Goal: Task Accomplishment & Management: Manage account settings

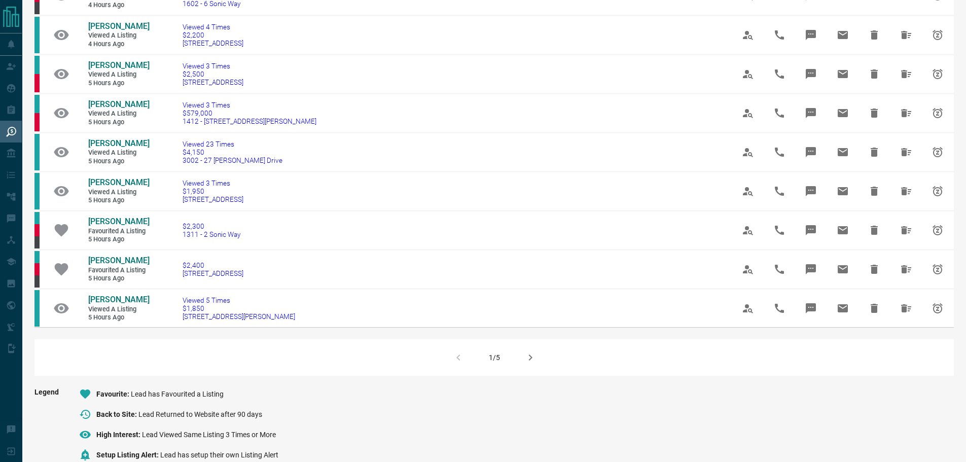
scroll to position [609, 0]
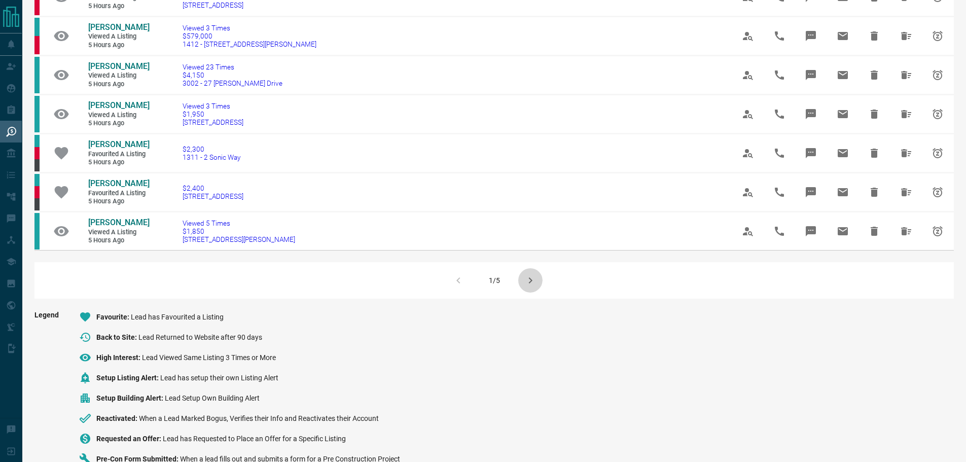
click at [532, 287] on icon "button" at bounding box center [530, 280] width 12 height 12
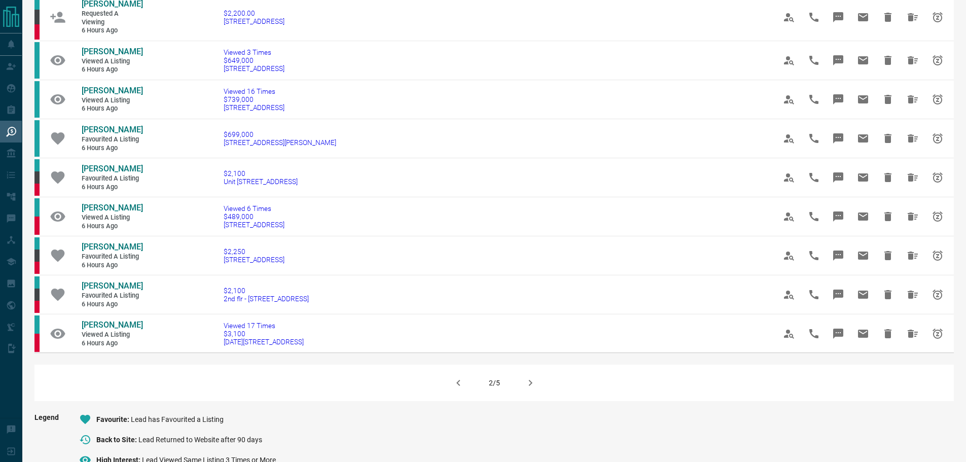
scroll to position [558, 0]
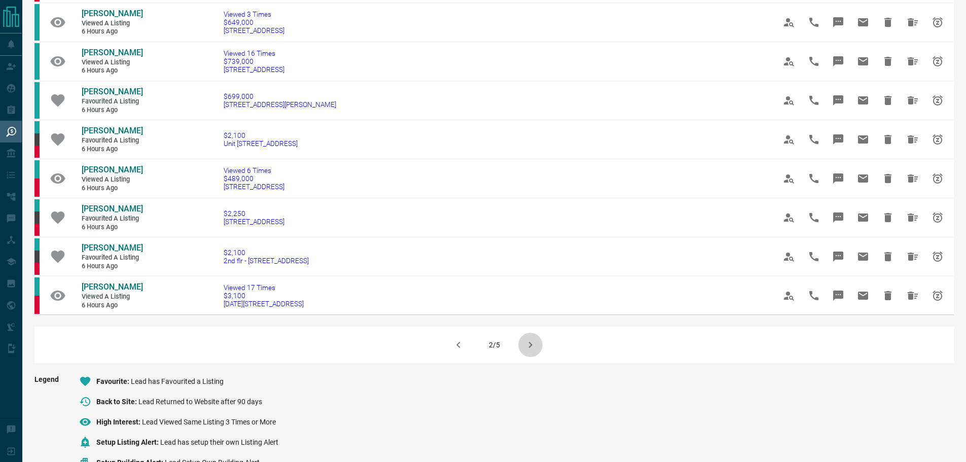
click at [523, 334] on button "button" at bounding box center [530, 345] width 24 height 24
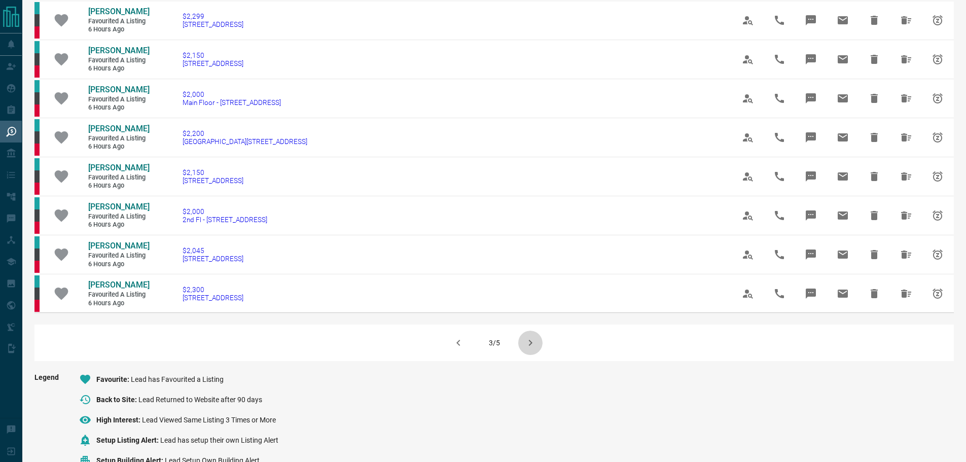
click at [527, 342] on icon "button" at bounding box center [530, 343] width 12 height 12
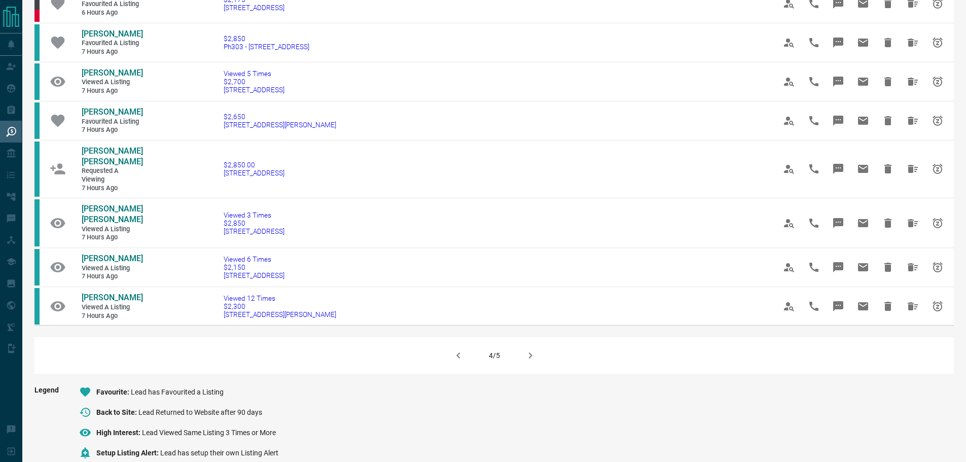
click at [536, 362] on icon "button" at bounding box center [530, 355] width 12 height 12
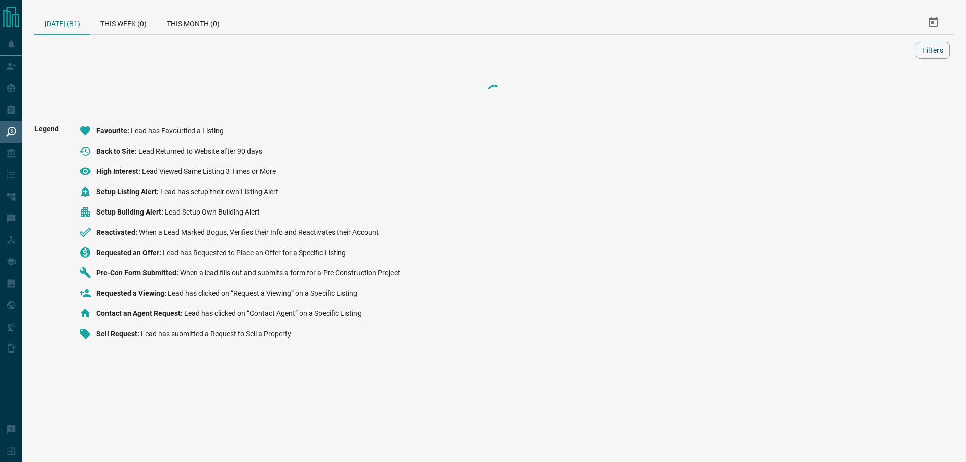
scroll to position [0, 0]
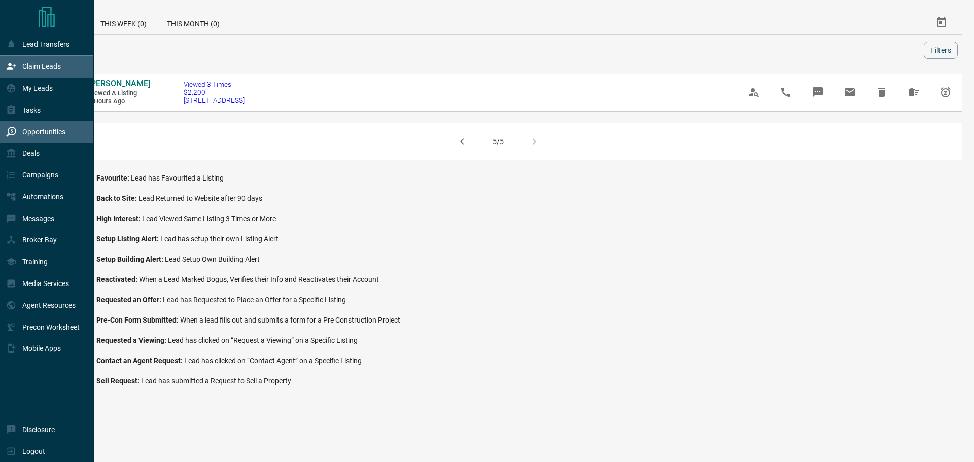
click at [46, 70] on p "Claim Leads" at bounding box center [41, 66] width 39 height 8
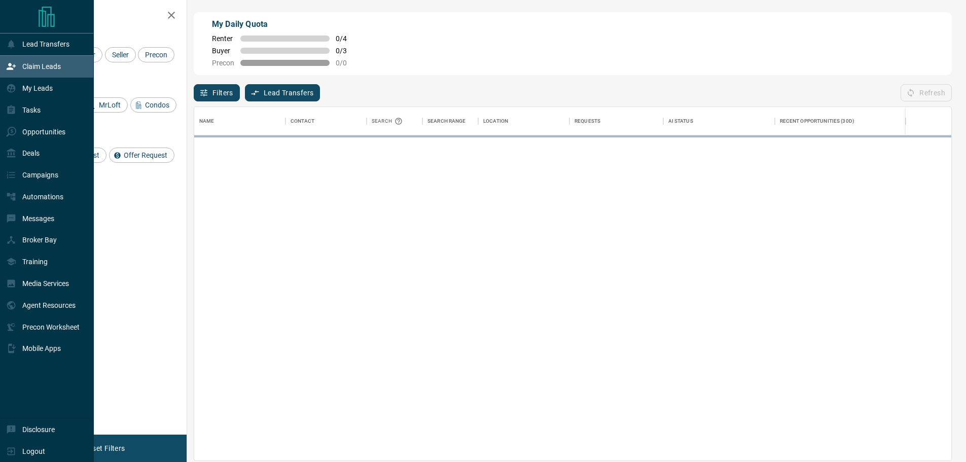
scroll to position [346, 750]
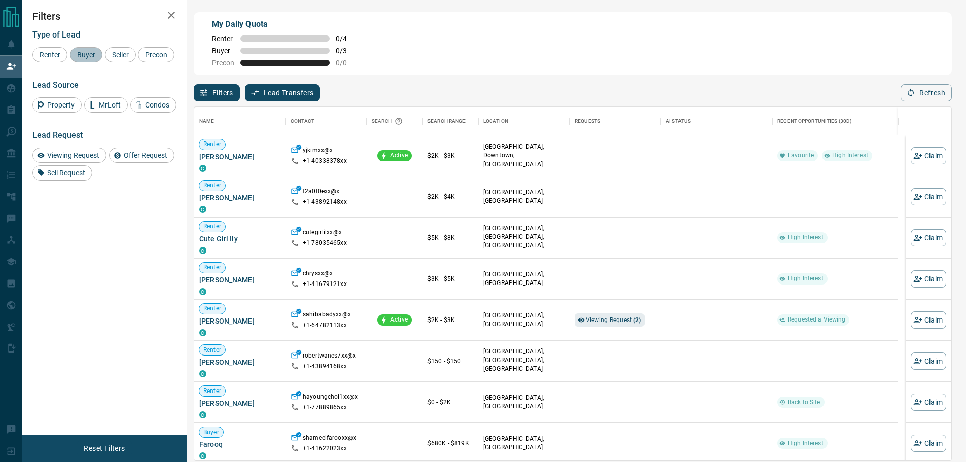
click at [88, 59] on span "Buyer" at bounding box center [86, 55] width 25 height 8
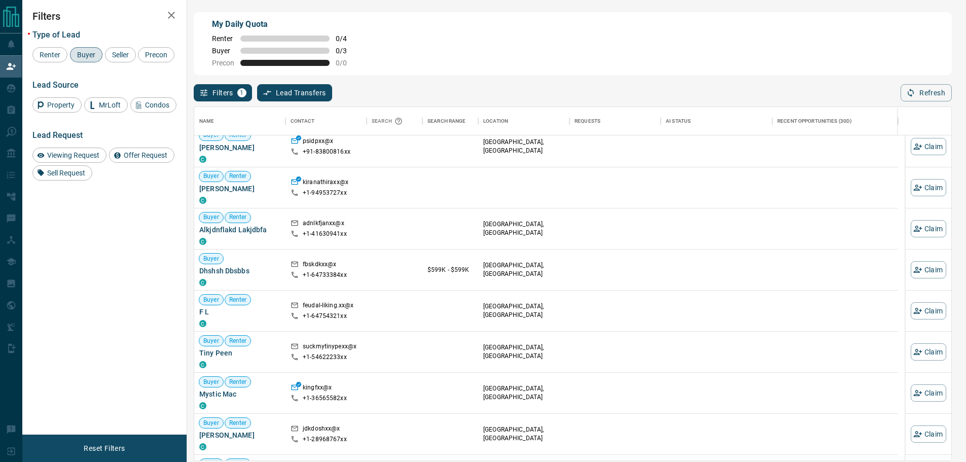
scroll to position [152, 0]
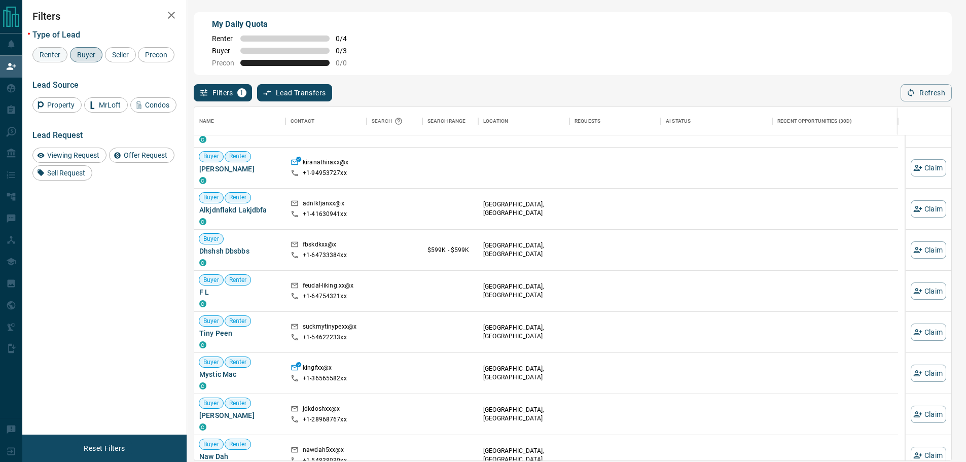
click at [48, 55] on span "Renter" at bounding box center [50, 55] width 28 height 8
click at [75, 55] on span "Buyer" at bounding box center [86, 55] width 25 height 8
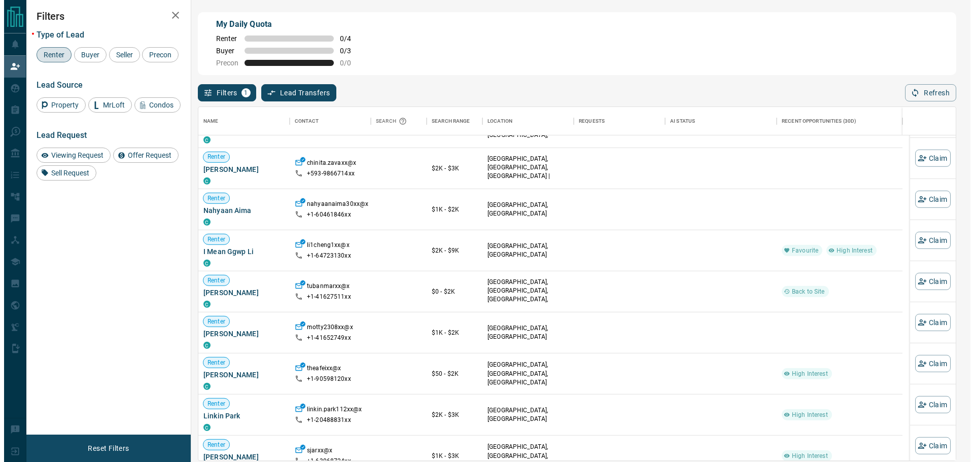
scroll to position [2268, 0]
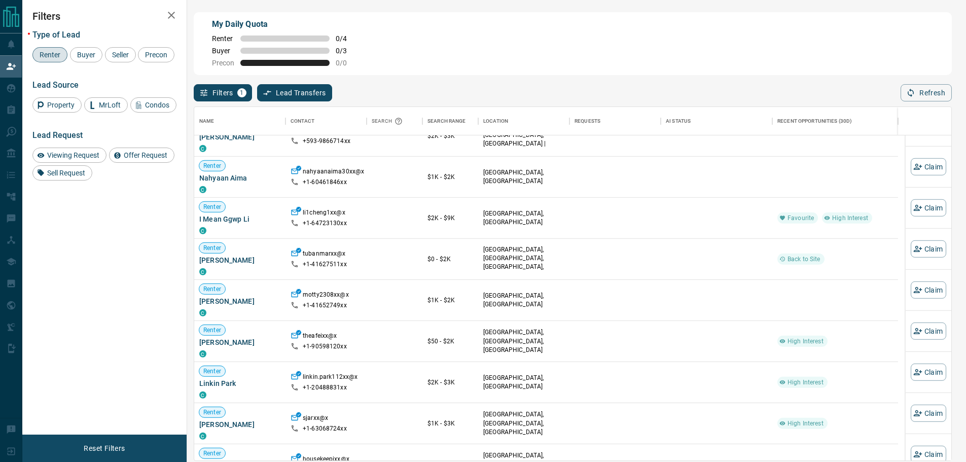
drag, startPoint x: 352, startPoint y: 388, endPoint x: 347, endPoint y: 386, distance: 5.7
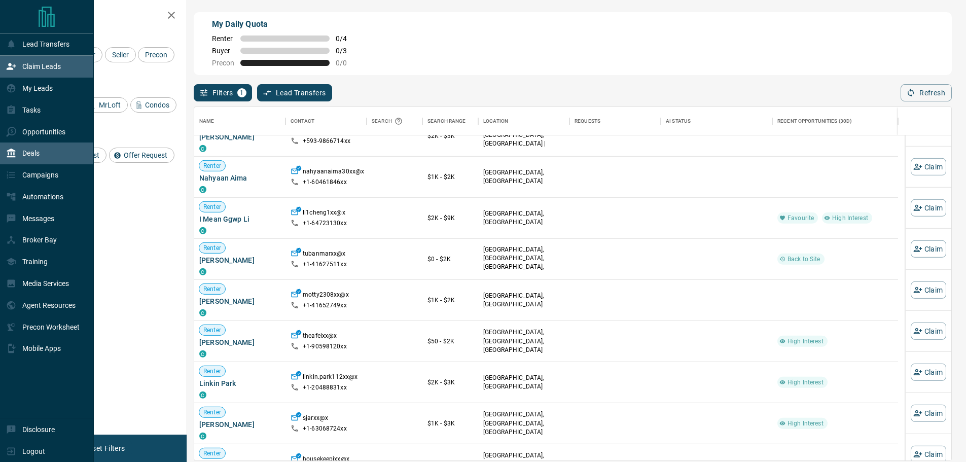
drag, startPoint x: 347, startPoint y: 386, endPoint x: 8, endPoint y: 157, distance: 409.2
click at [8, 157] on icon at bounding box center [11, 153] width 9 height 9
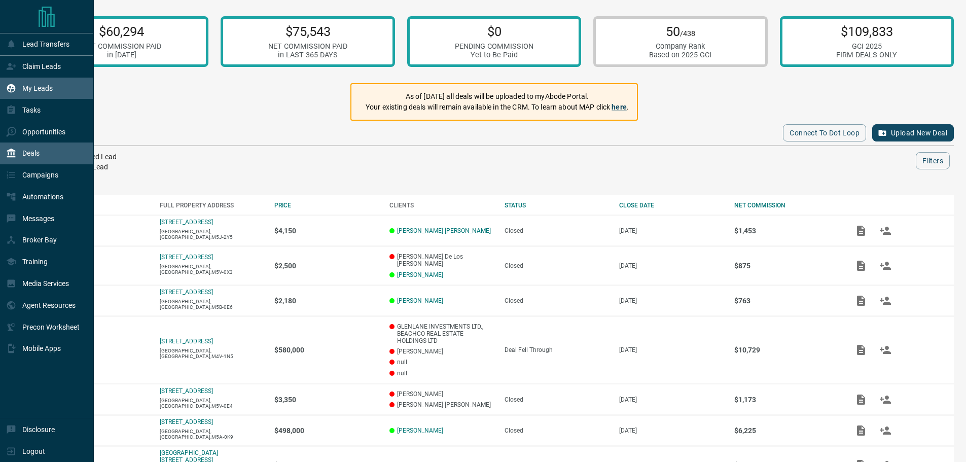
click at [52, 88] on p "My Leads" at bounding box center [37, 88] width 30 height 8
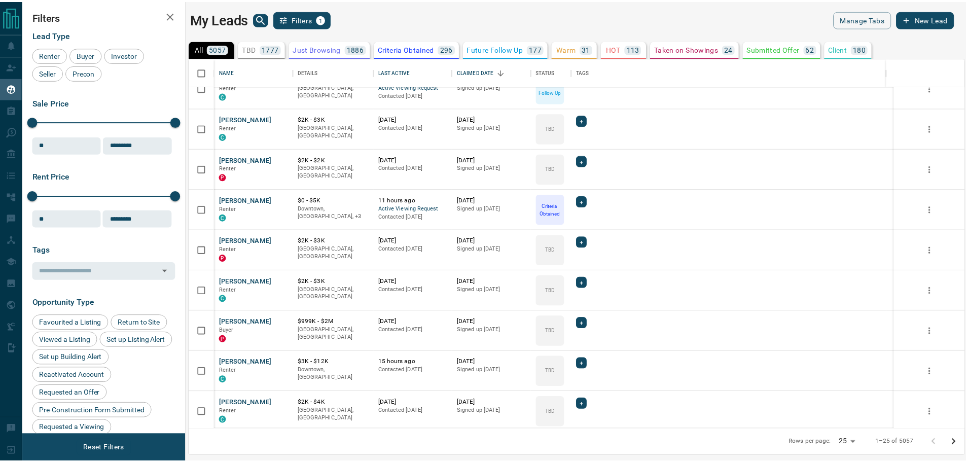
scroll to position [671, 0]
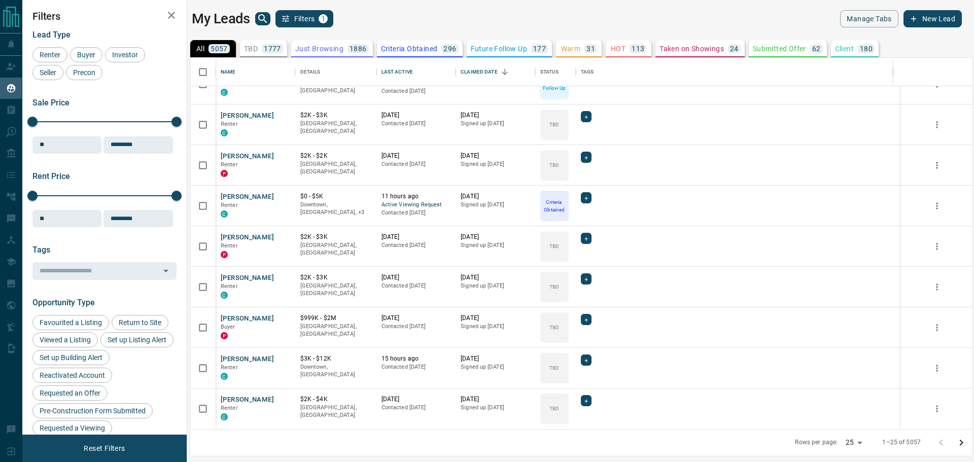
drag, startPoint x: 52, startPoint y: 88, endPoint x: 335, endPoint y: 186, distance: 299.4
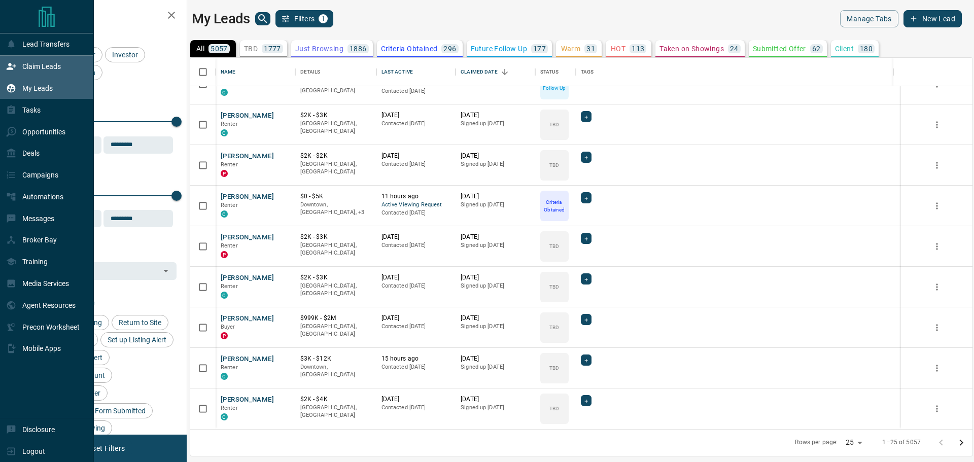
drag, startPoint x: 335, startPoint y: 186, endPoint x: 15, endPoint y: 70, distance: 339.6
click at [15, 70] on icon at bounding box center [11, 66] width 10 height 10
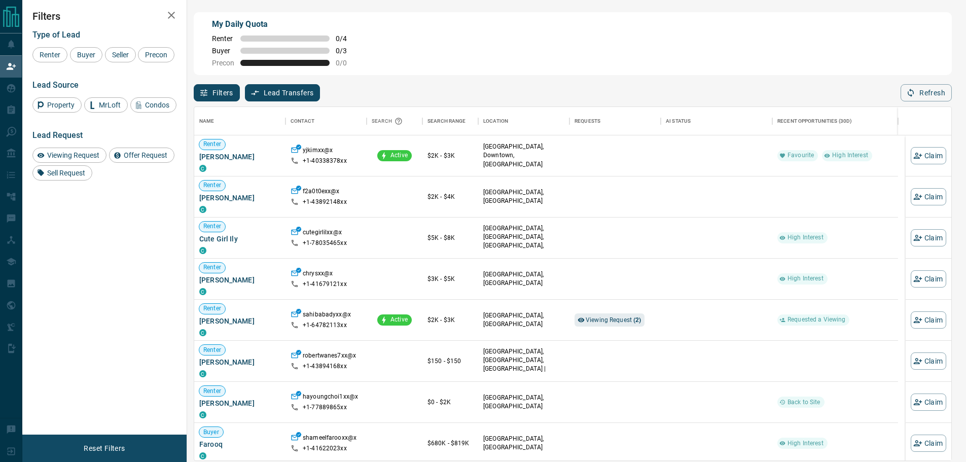
scroll to position [346, 750]
